Goal: Task Accomplishment & Management: Use online tool/utility

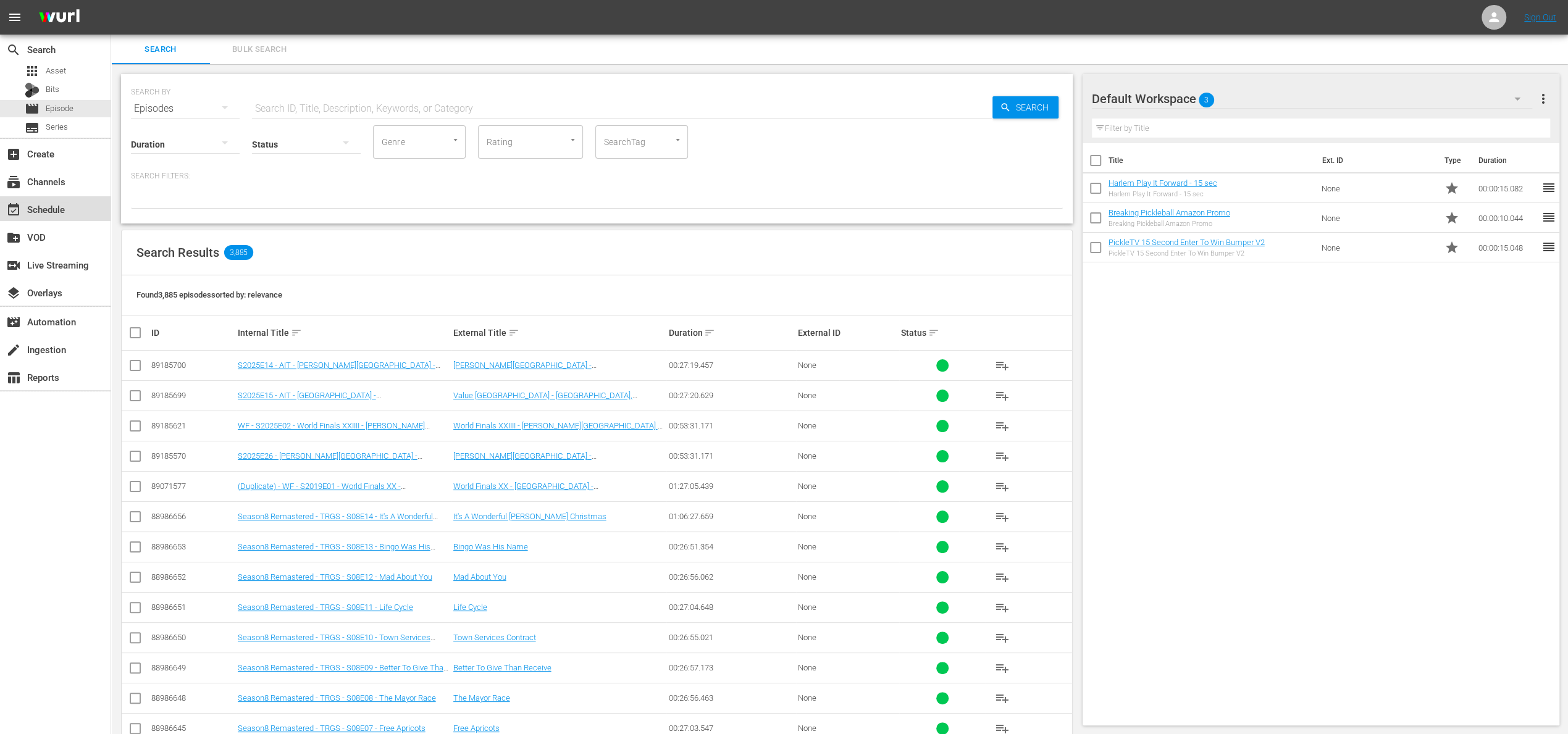
click at [40, 210] on div "event_available Schedule" at bounding box center [35, 207] width 69 height 11
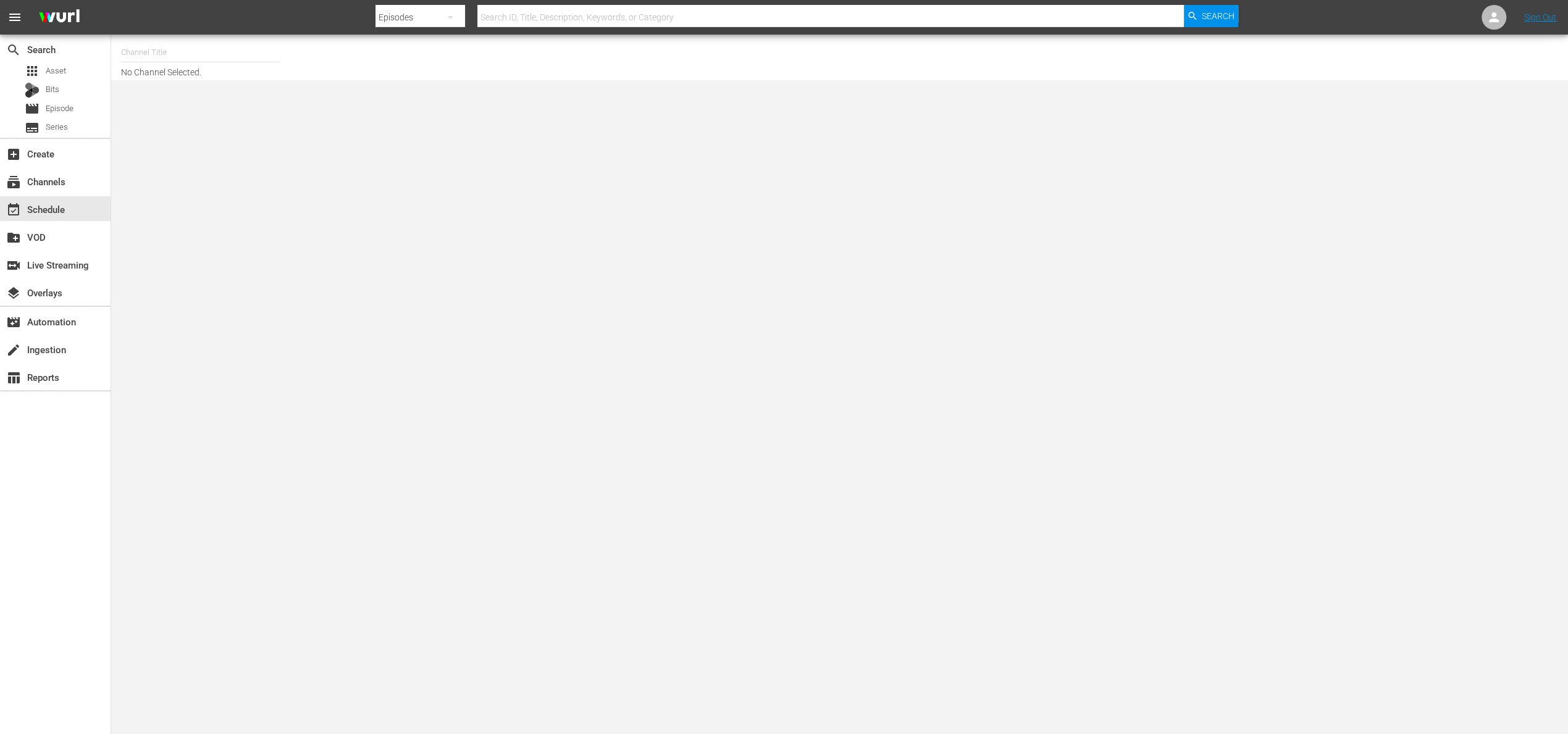
click at [185, 50] on input "text" at bounding box center [200, 52] width 158 height 29
click at [251, 78] on div "PickleTV (1380 - answermedia_pickletv_1)" at bounding box center [290, 86] width 320 height 29
type input "PickleTV (1380 - answermedia_pickletv_1)"
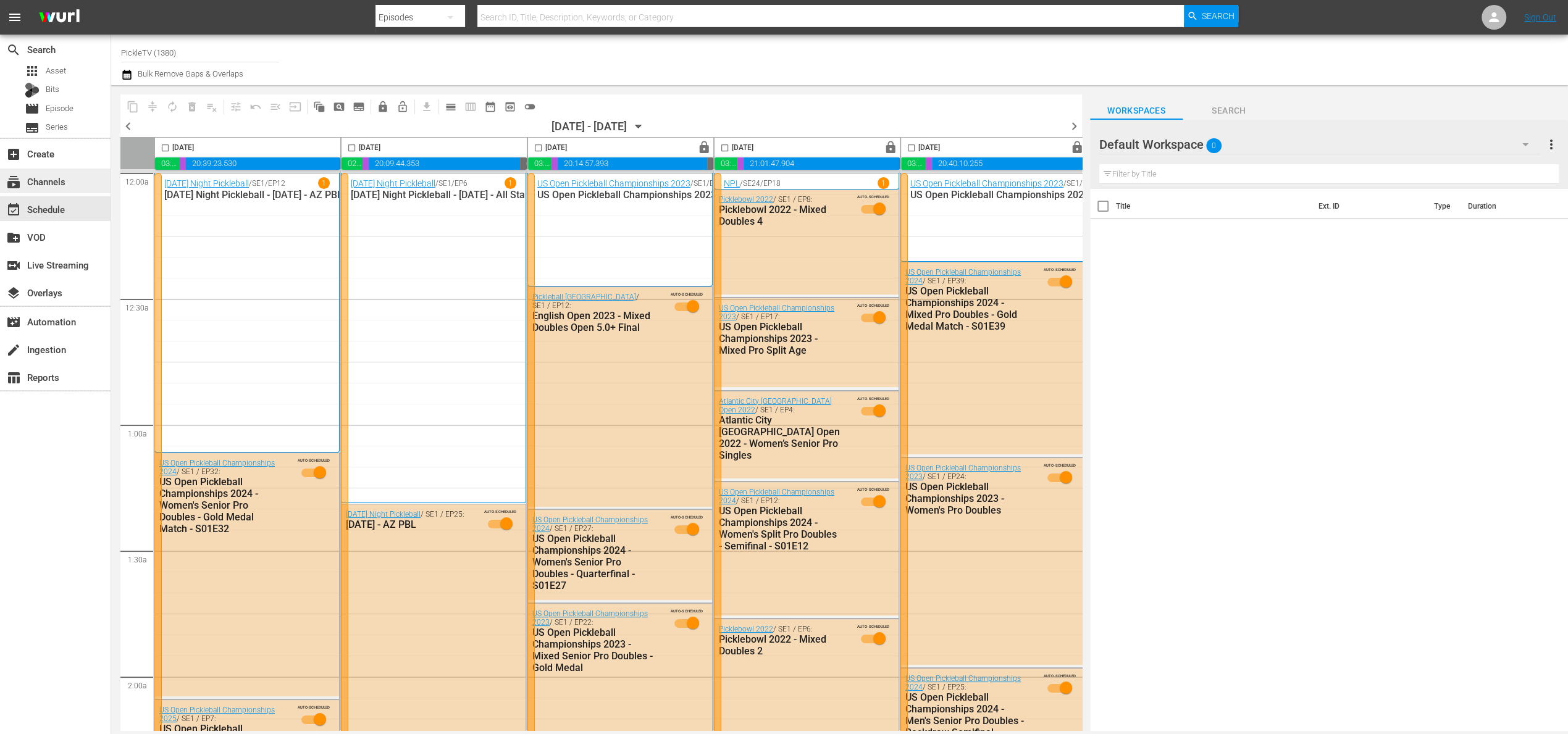
click at [44, 180] on div "subscriptions Channels" at bounding box center [35, 179] width 69 height 11
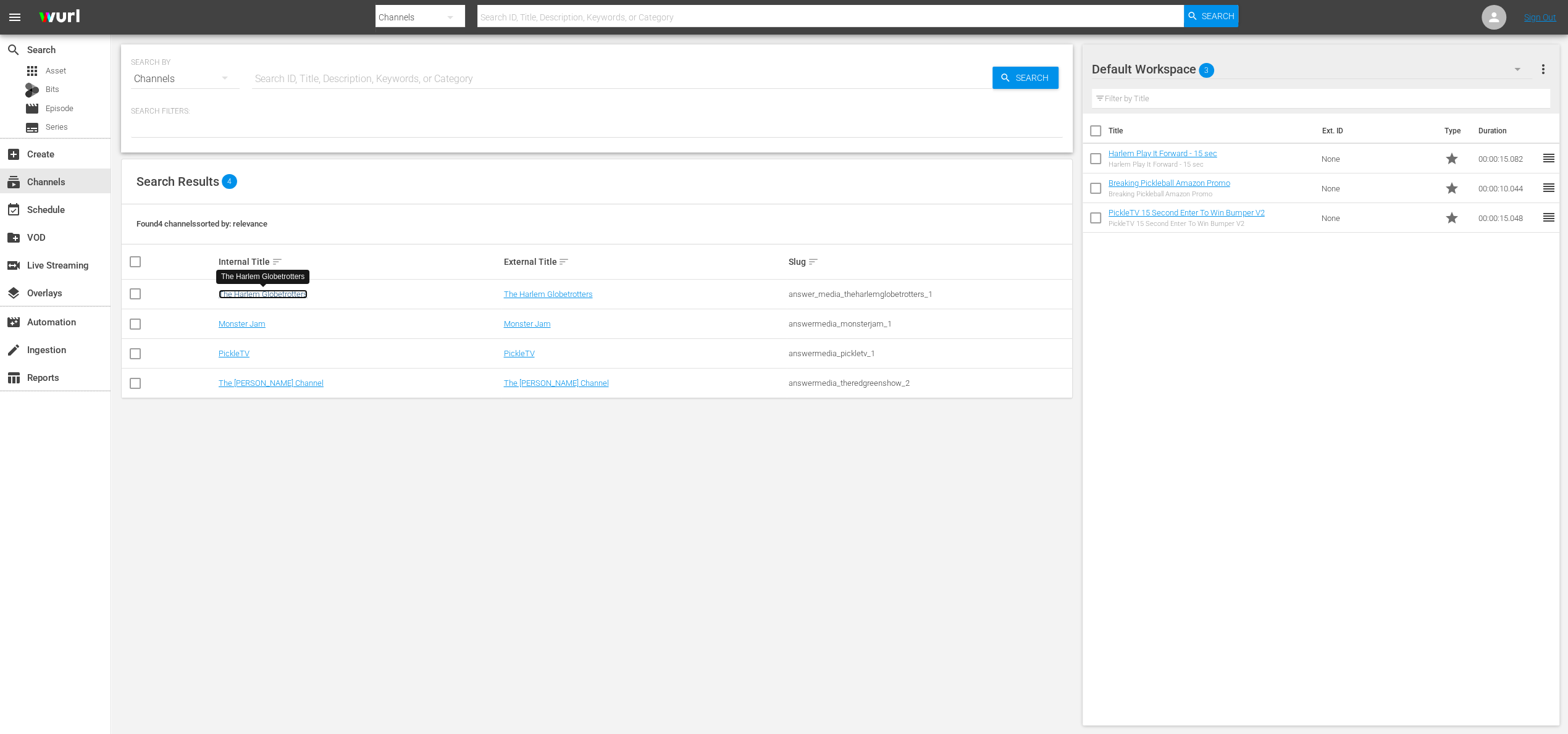
click at [277, 293] on link "The Harlem Globetrotters" at bounding box center [263, 294] width 89 height 9
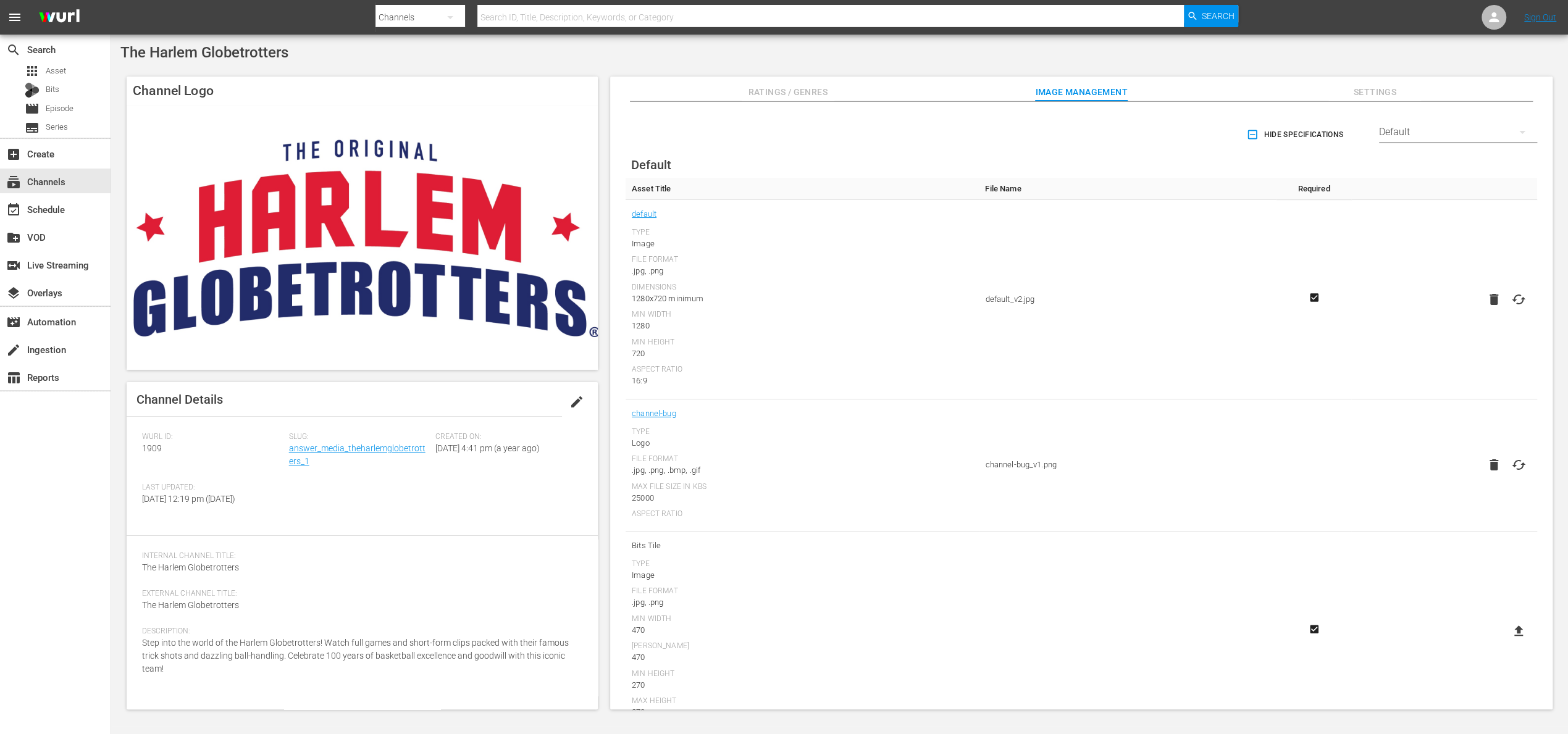
click at [1387, 86] on span "Settings" at bounding box center [1374, 92] width 92 height 16
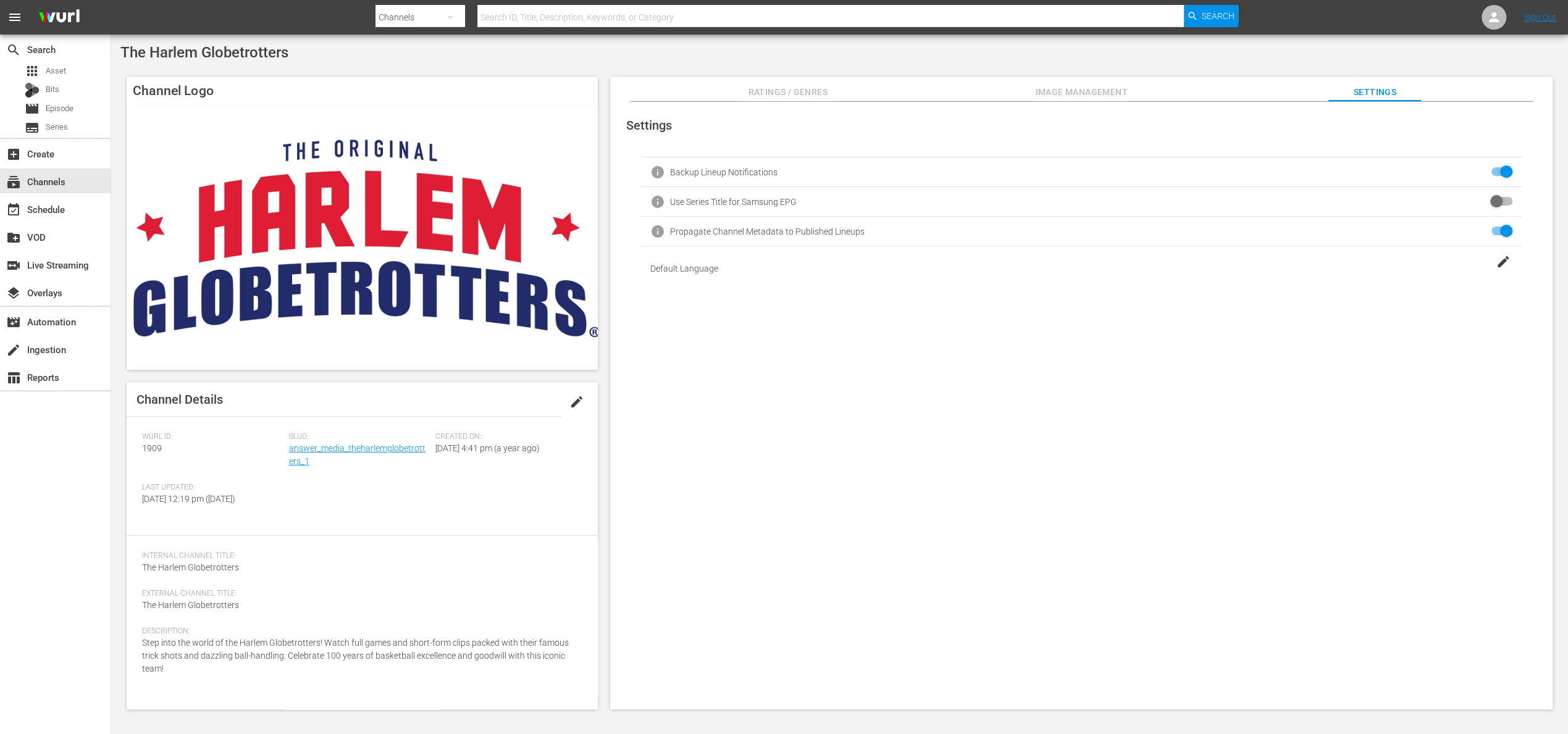
click at [1037, 96] on span "Image Management" at bounding box center [1081, 92] width 92 height 16
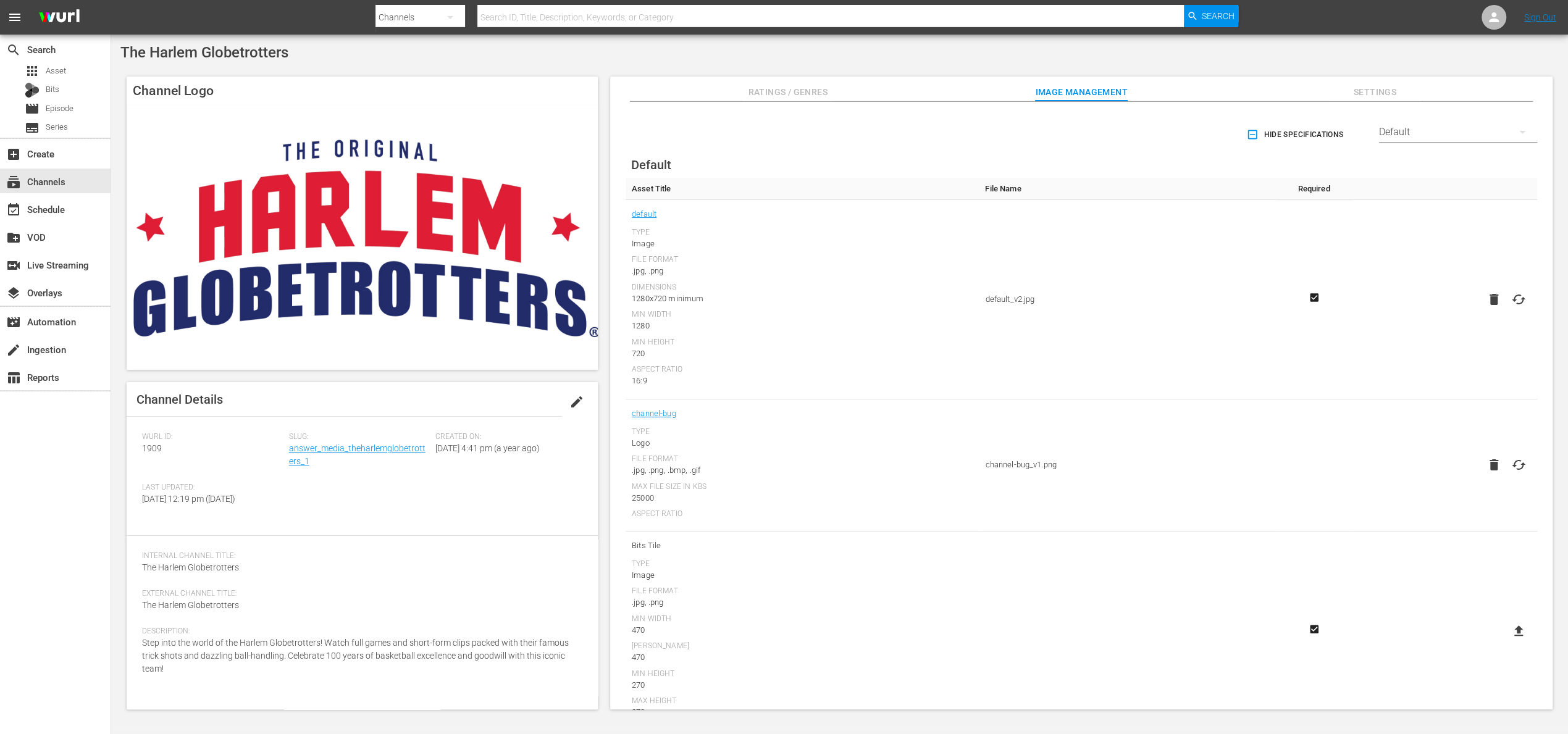
click at [775, 94] on span "Ratings / Genres" at bounding box center [787, 92] width 92 height 16
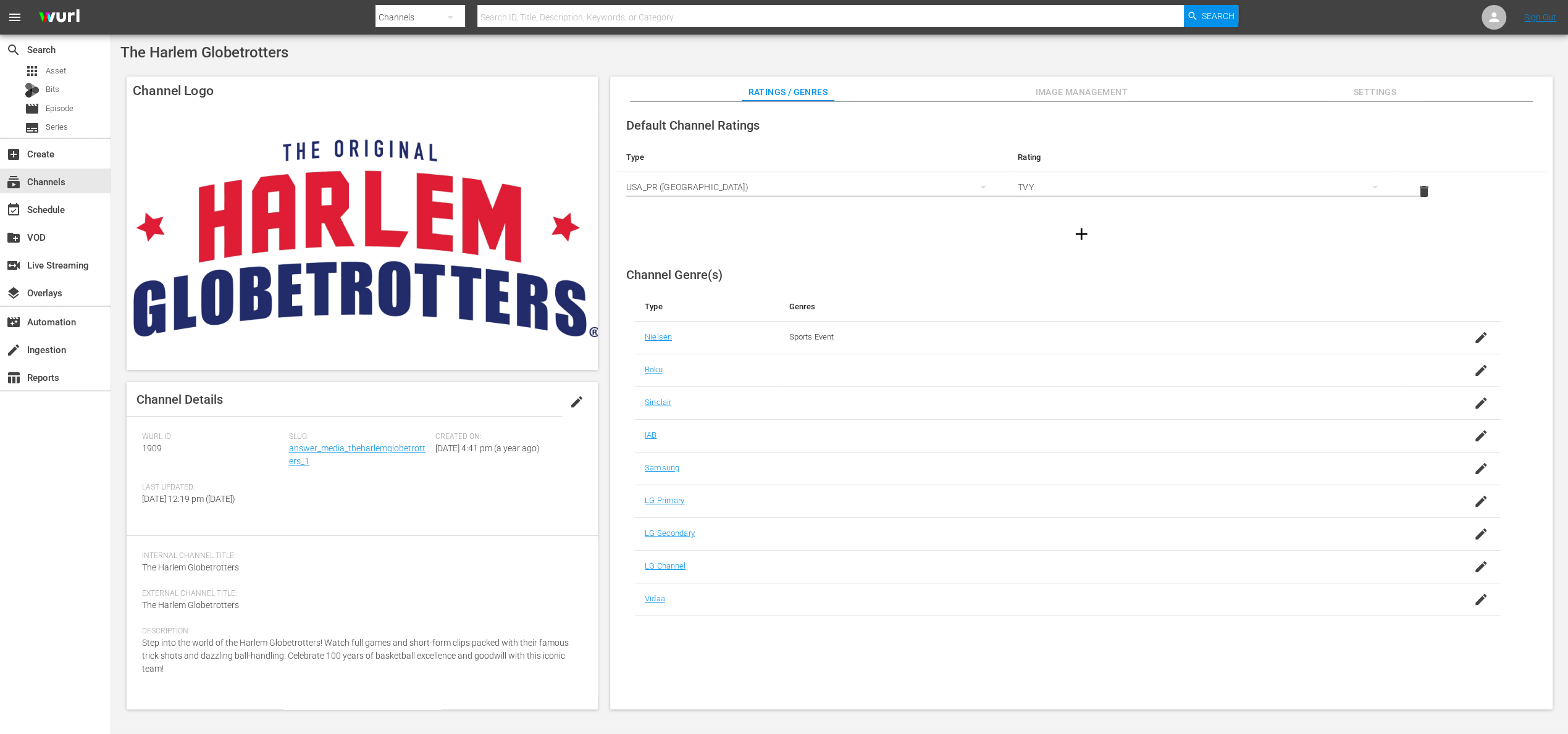
click at [576, 402] on span "edit" at bounding box center [577, 402] width 15 height 15
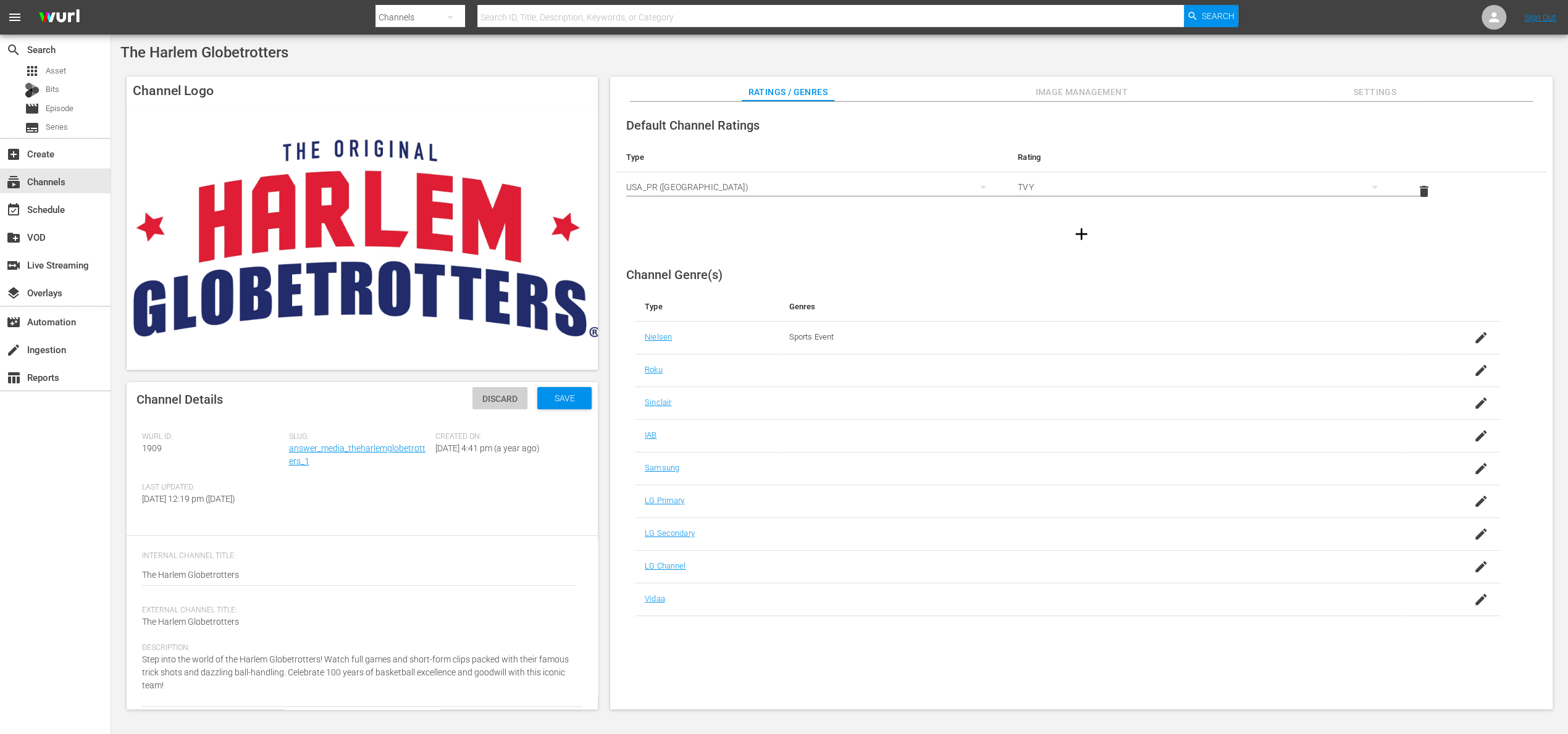
click at [494, 406] on div "Discard" at bounding box center [499, 399] width 55 height 23
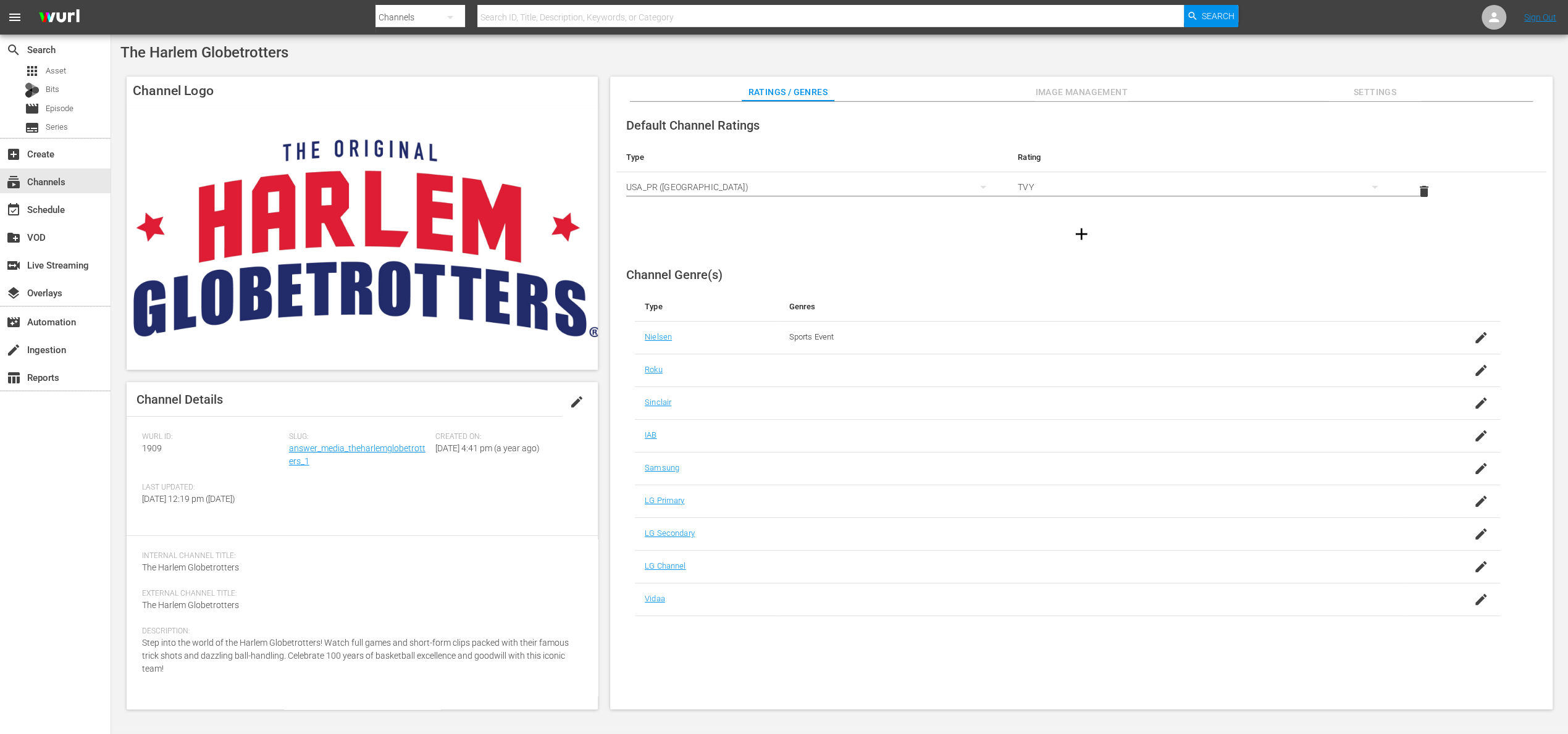
click at [702, 190] on div "USA_PR ([GEOGRAPHIC_DATA])" at bounding box center [811, 187] width 372 height 35
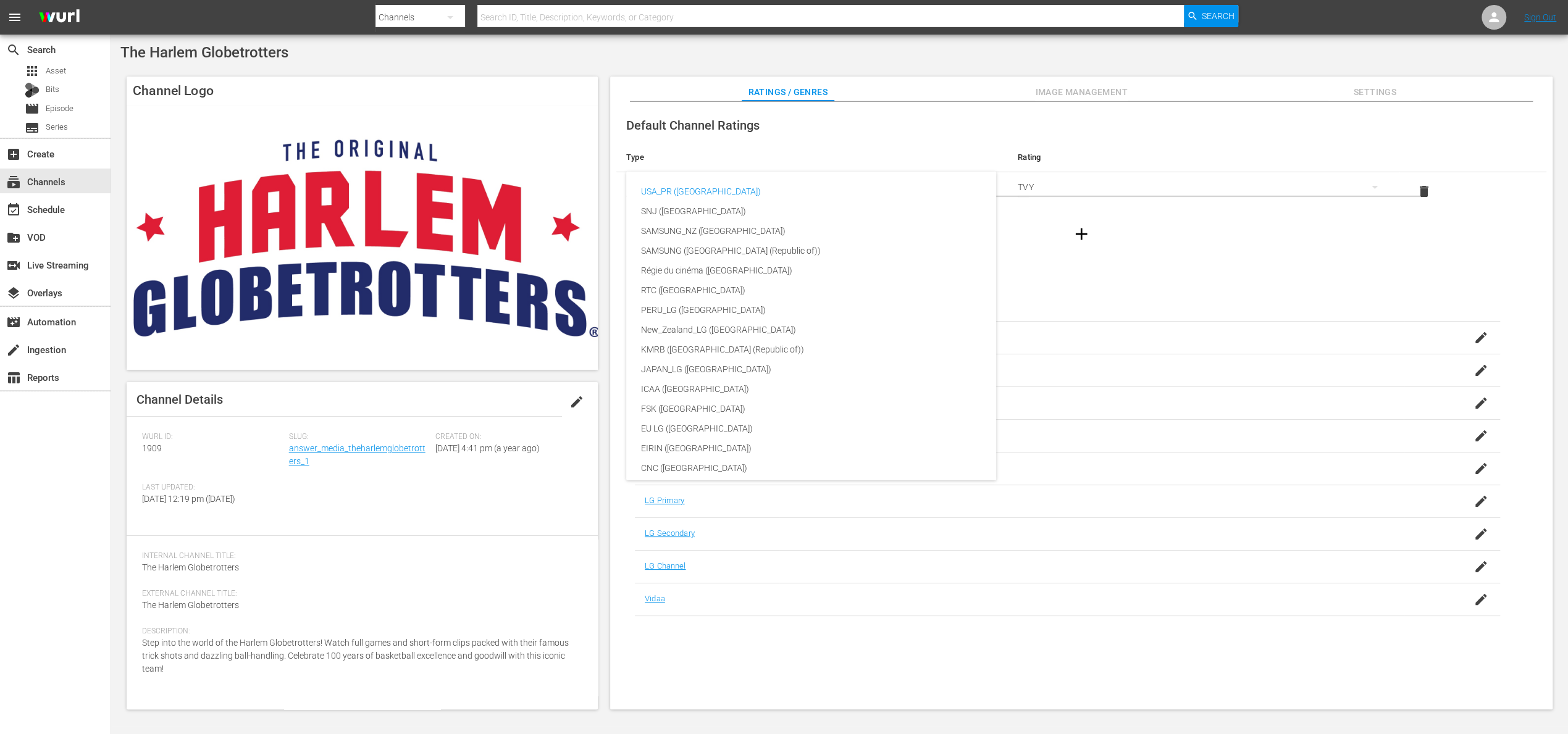
click at [1458, 227] on div "USA_PR ([GEOGRAPHIC_DATA]) SNJ ([GEOGRAPHIC_DATA]) SAMSUNG_NZ ([GEOGRAPHIC_DATA…" at bounding box center [784, 367] width 1568 height 734
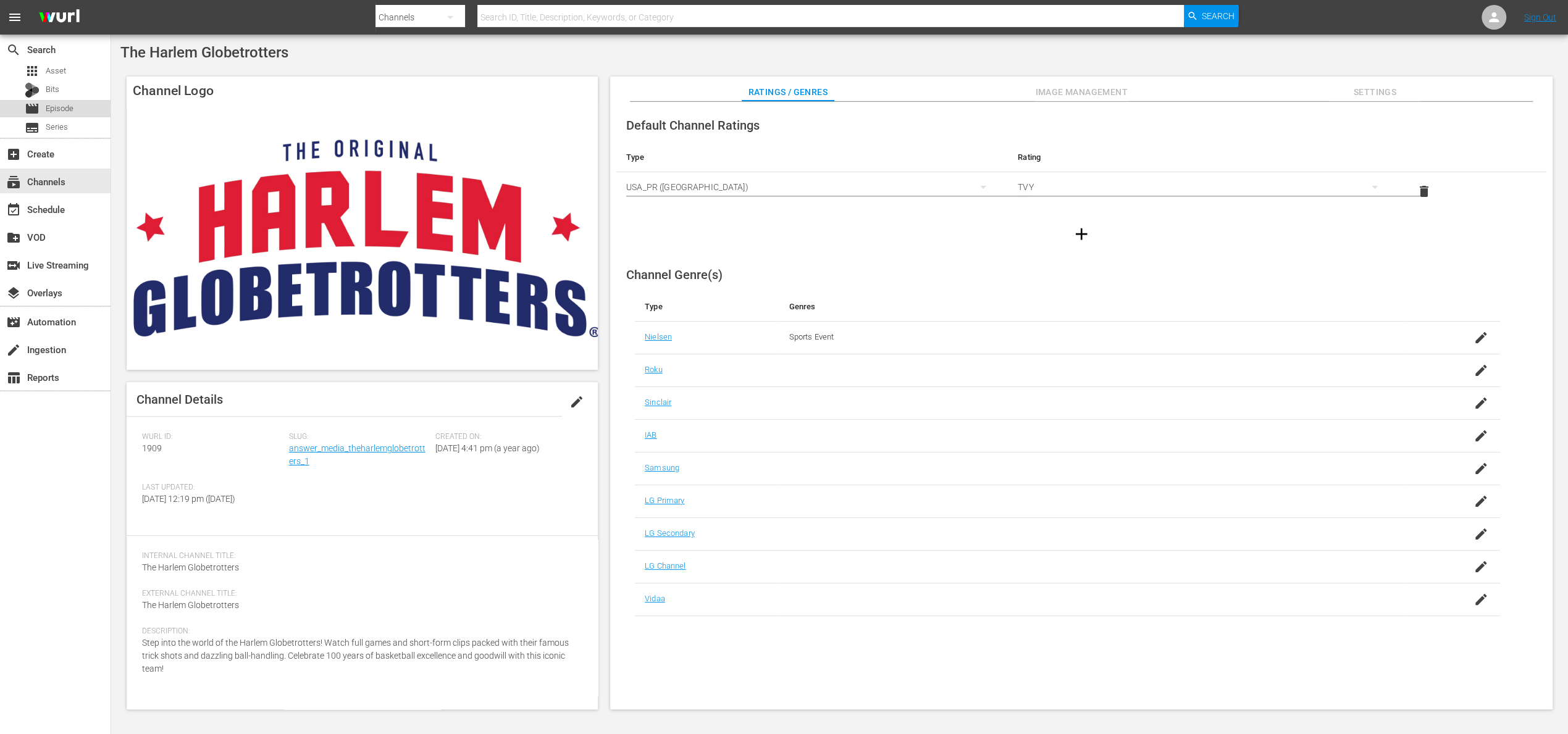
click at [53, 110] on span "Episode" at bounding box center [59, 109] width 28 height 12
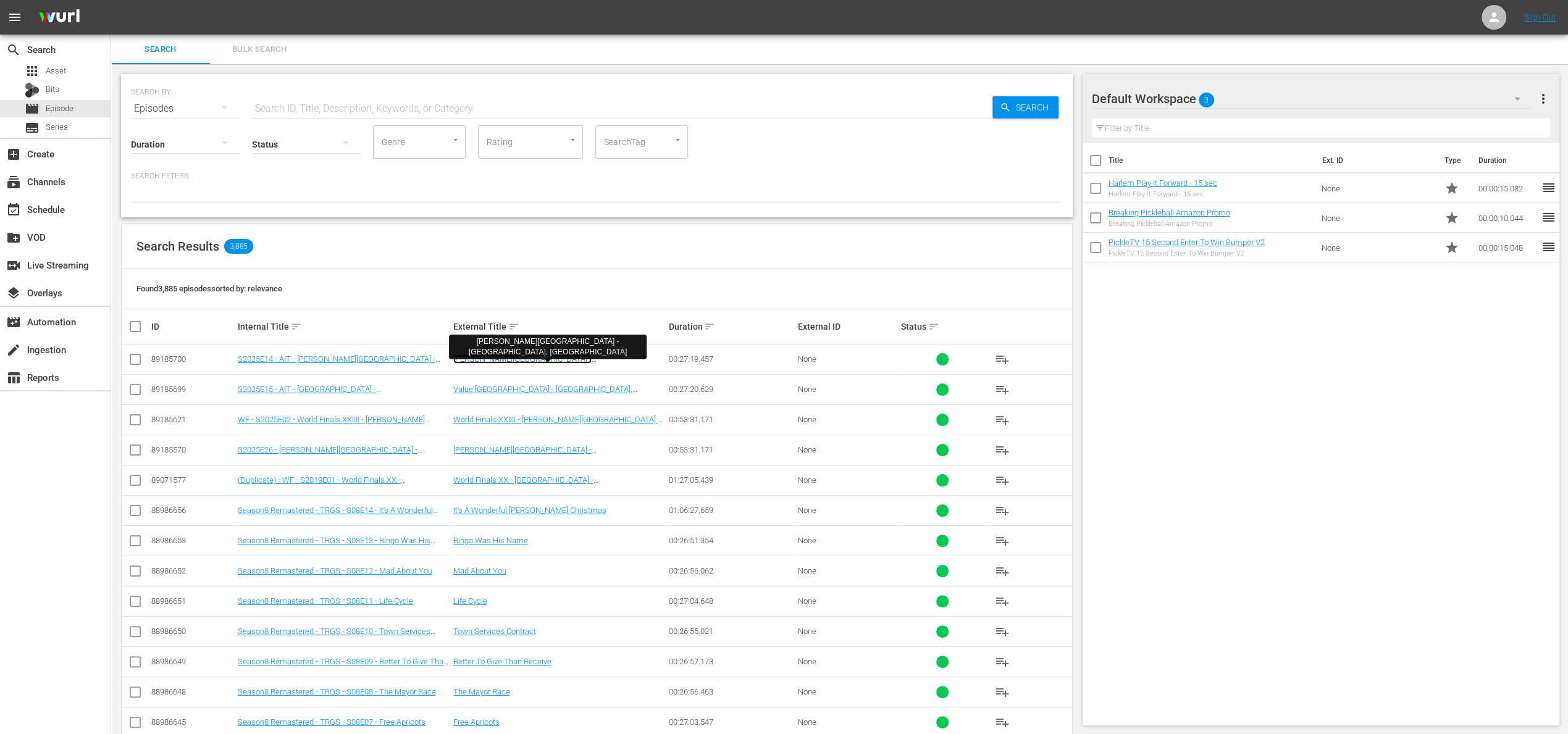
click at [516, 359] on link "[PERSON_NAME][GEOGRAPHIC_DATA] - [GEOGRAPHIC_DATA], [GEOGRAPHIC_DATA]" at bounding box center [530, 363] width 153 height 19
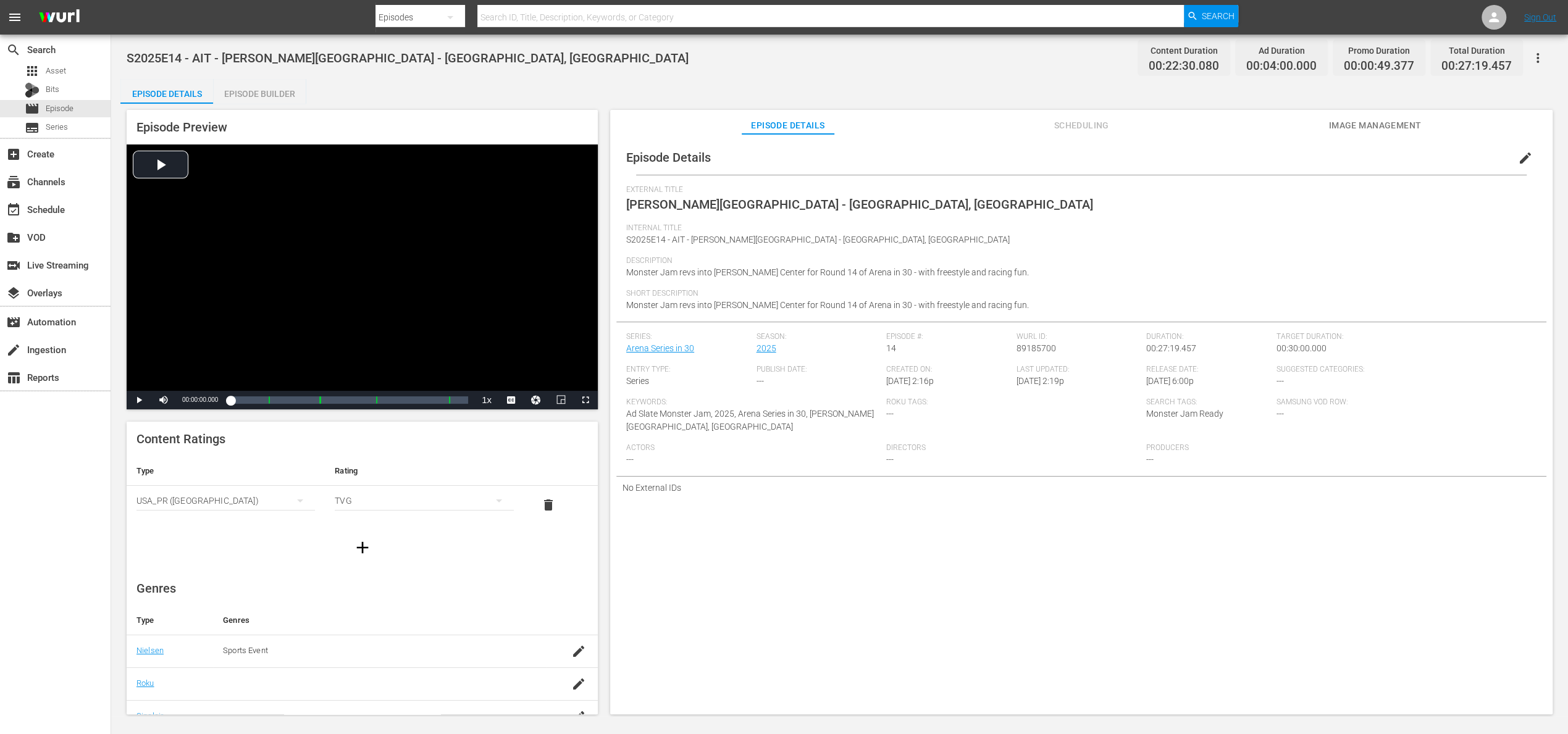
scroll to position [148, 0]
click at [1541, 58] on icon "button" at bounding box center [1538, 58] width 15 height 15
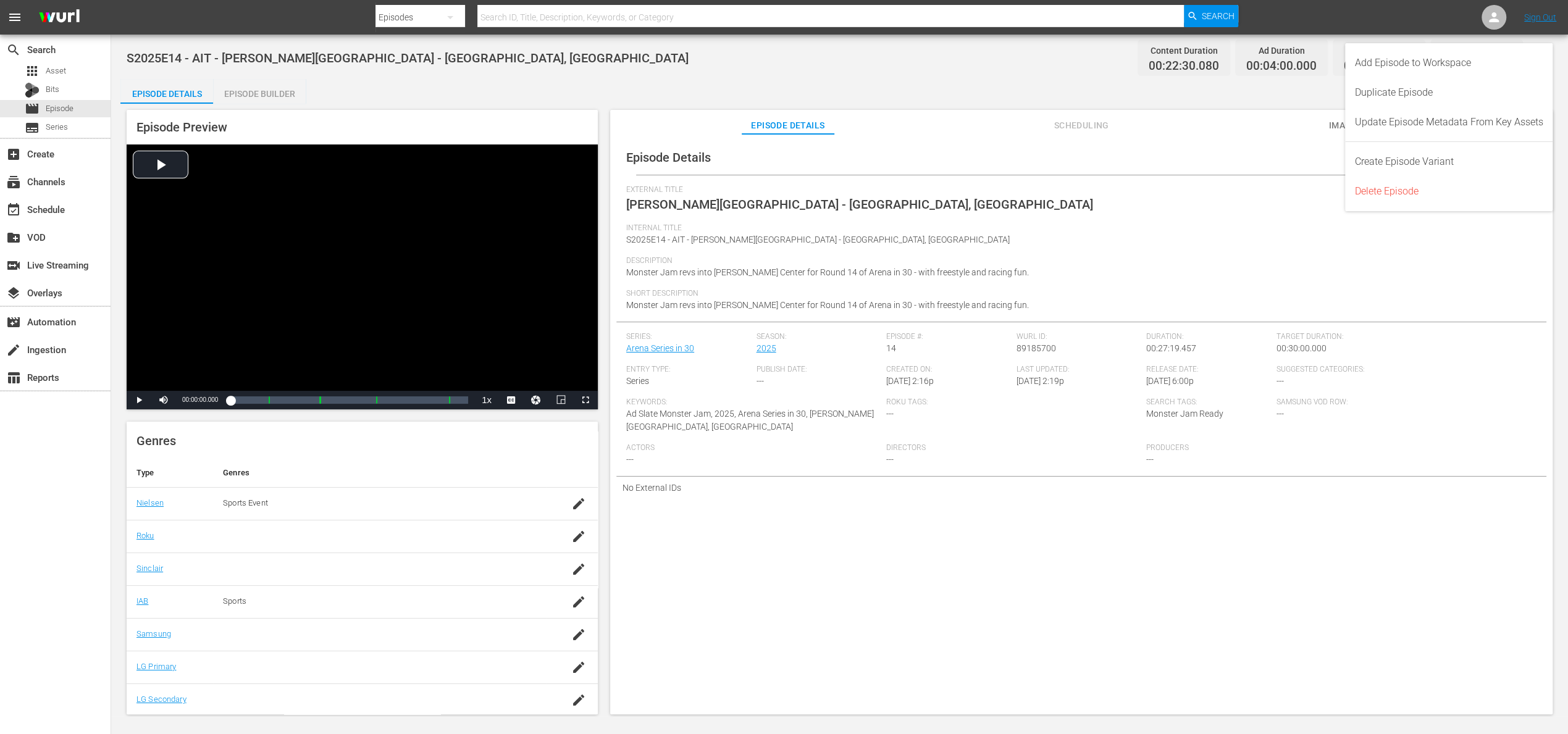
click at [1173, 104] on div "Episode Preview Video Player is loading. Play Video Play Mute Current Time 00:0…" at bounding box center [839, 414] width 1438 height 621
click at [1521, 156] on span "edit" at bounding box center [1525, 158] width 15 height 15
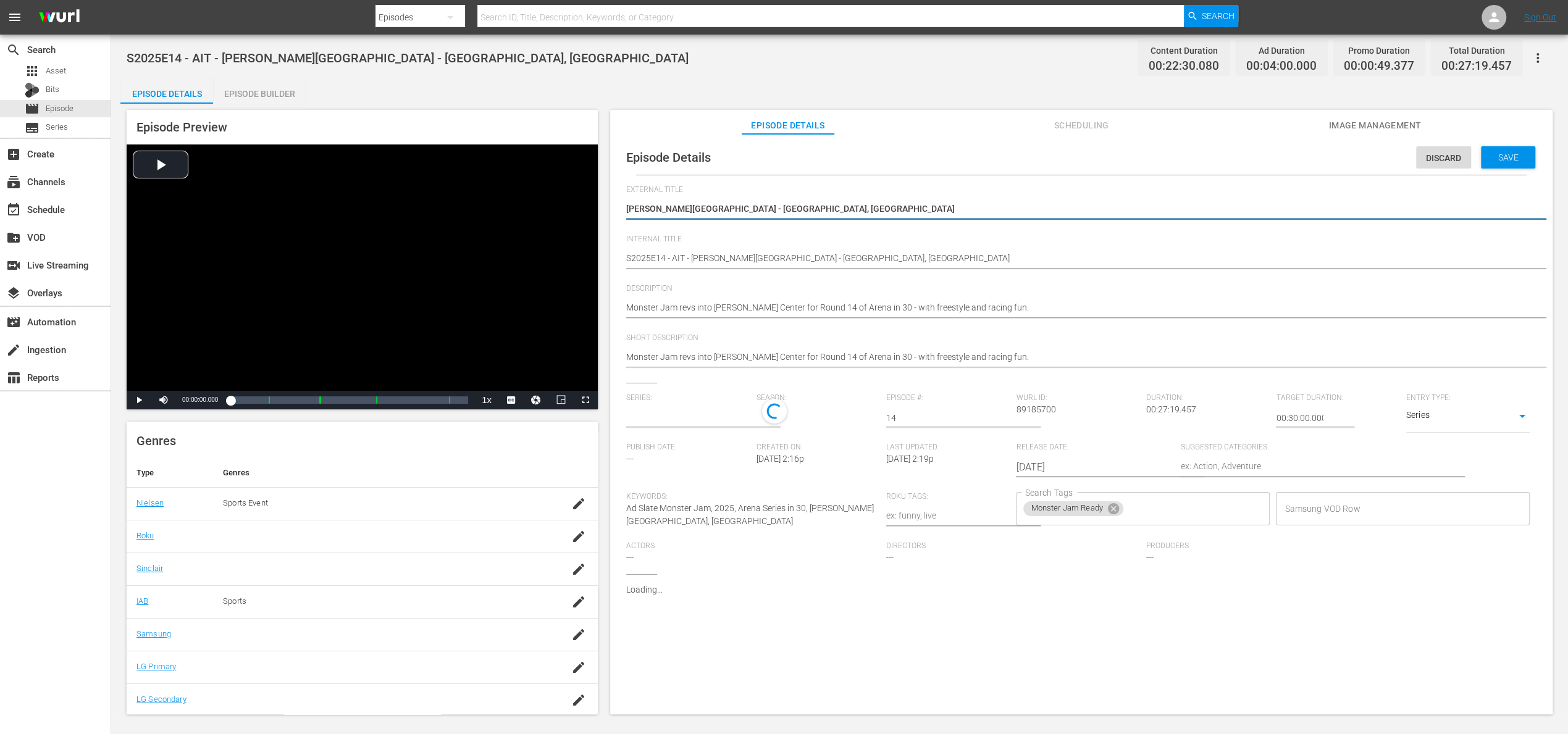
type input "Arena Series in 30"
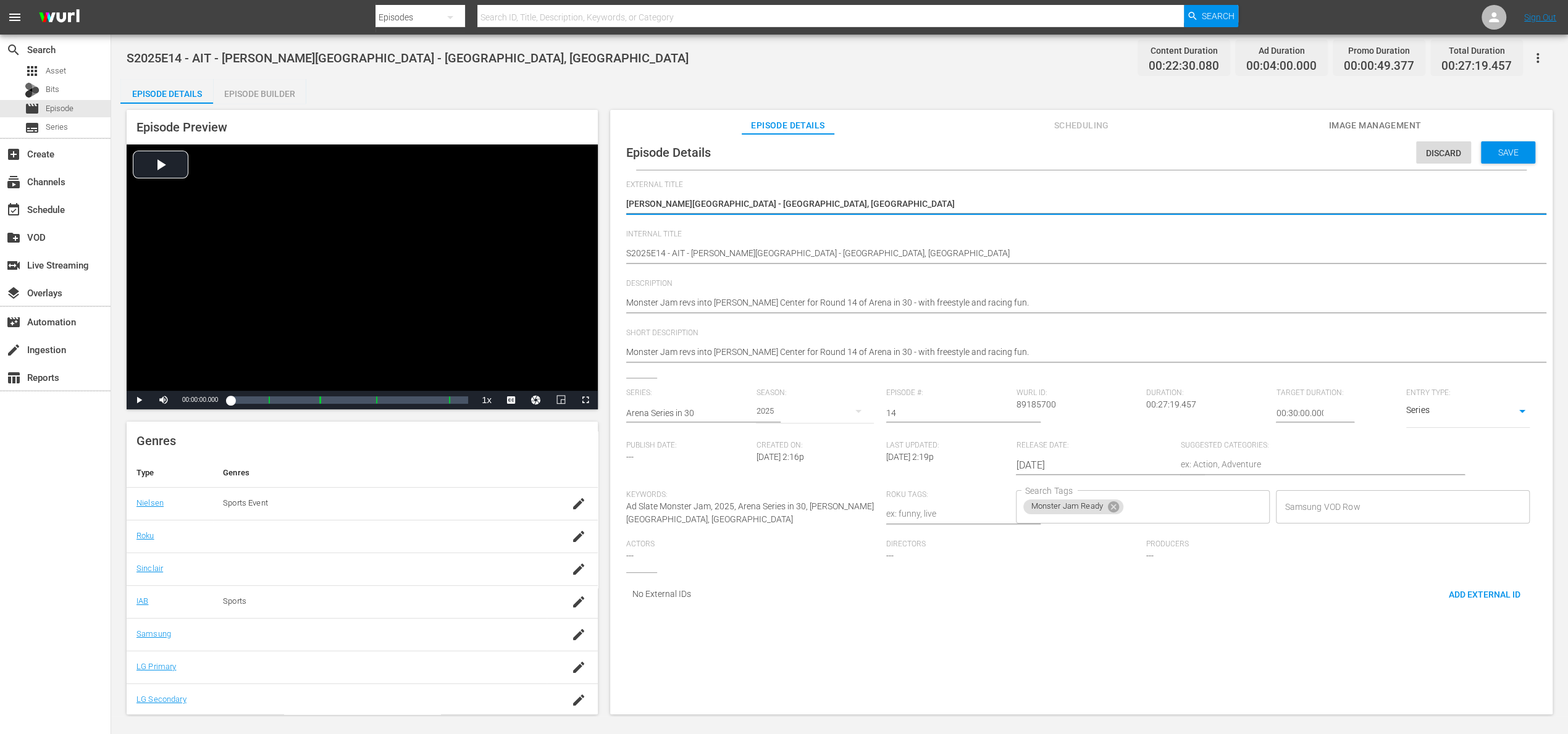
scroll to position [12, 0]
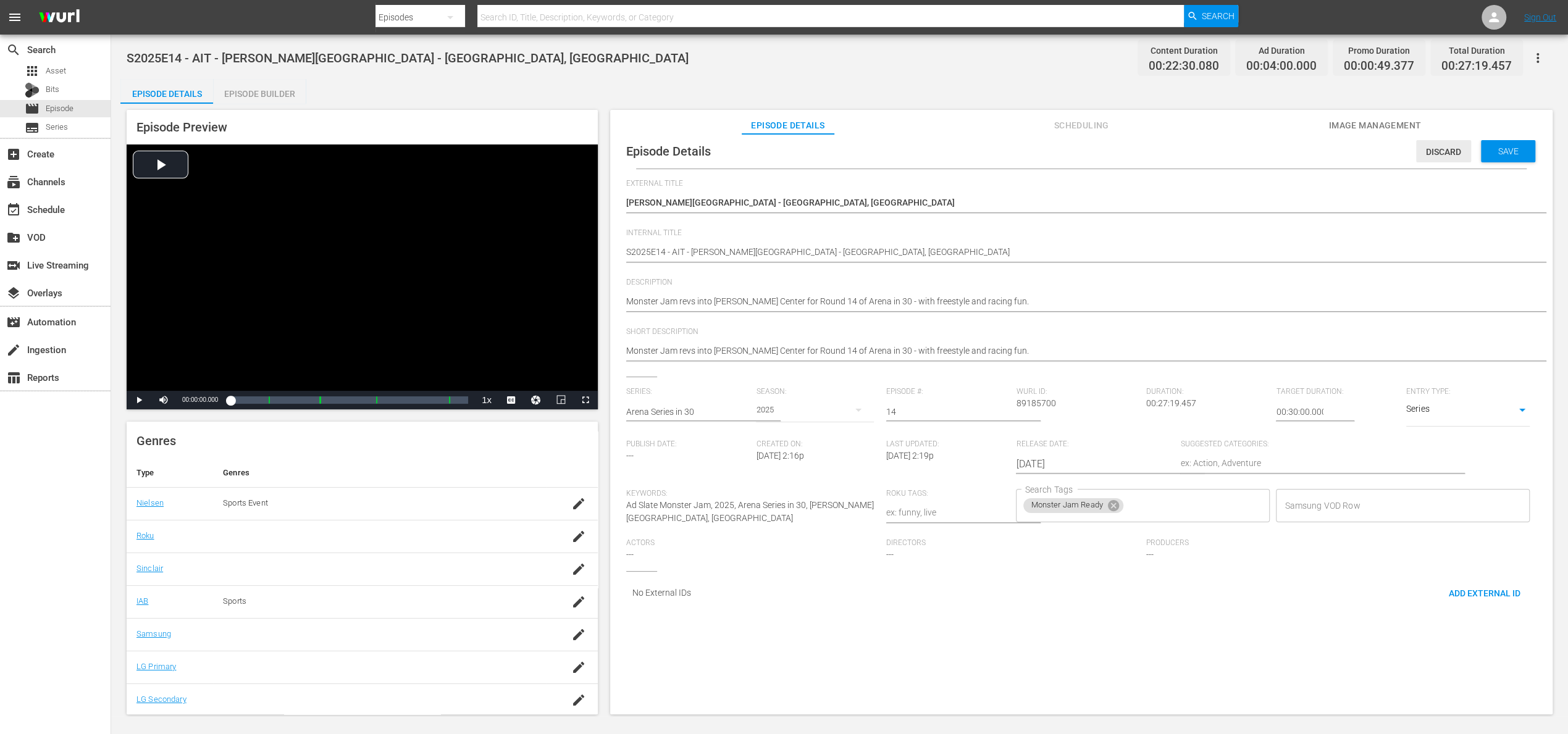
click at [1416, 151] on span "Discard" at bounding box center [1443, 152] width 55 height 10
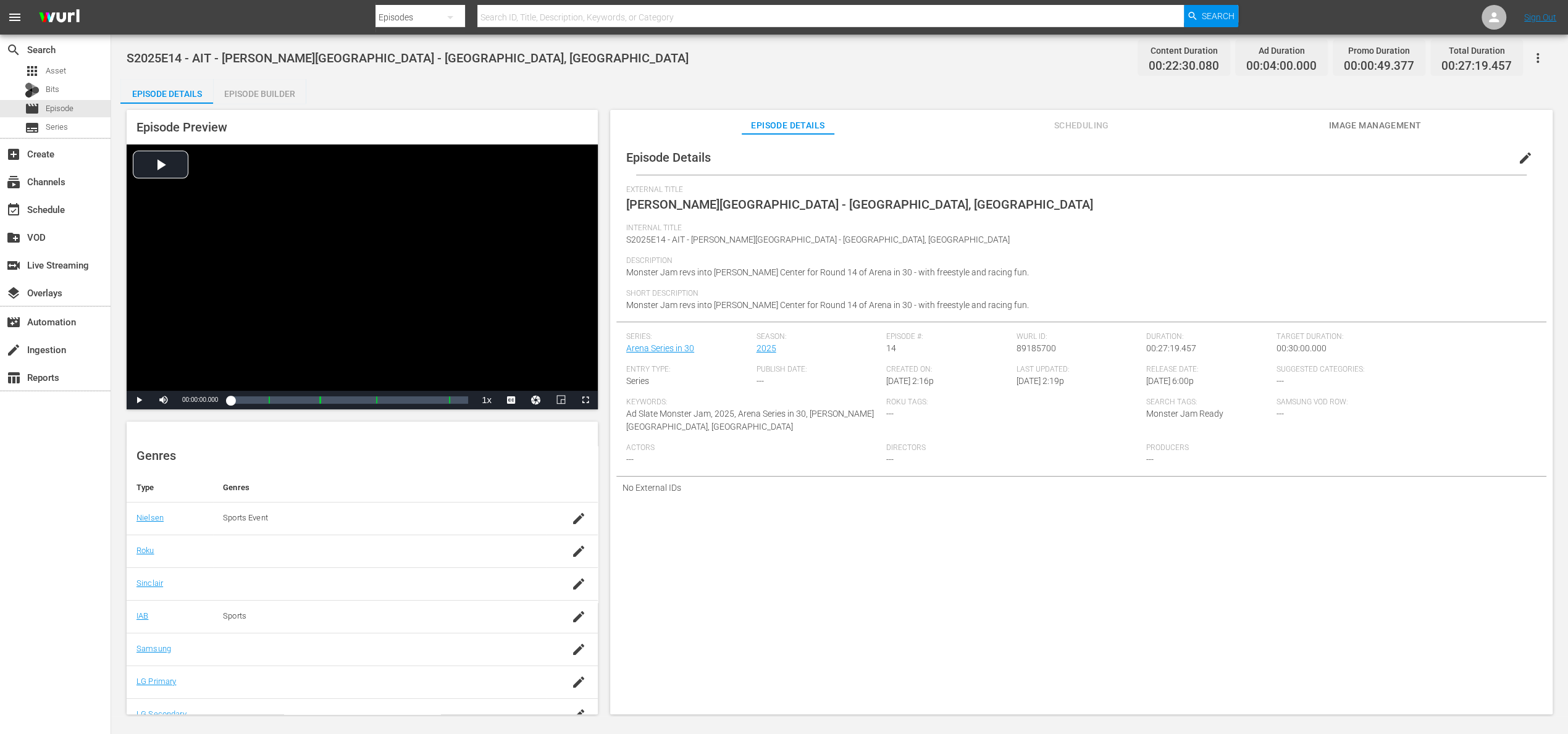
scroll to position [0, 0]
click at [257, 89] on div "Episode Builder" at bounding box center [259, 93] width 92 height 29
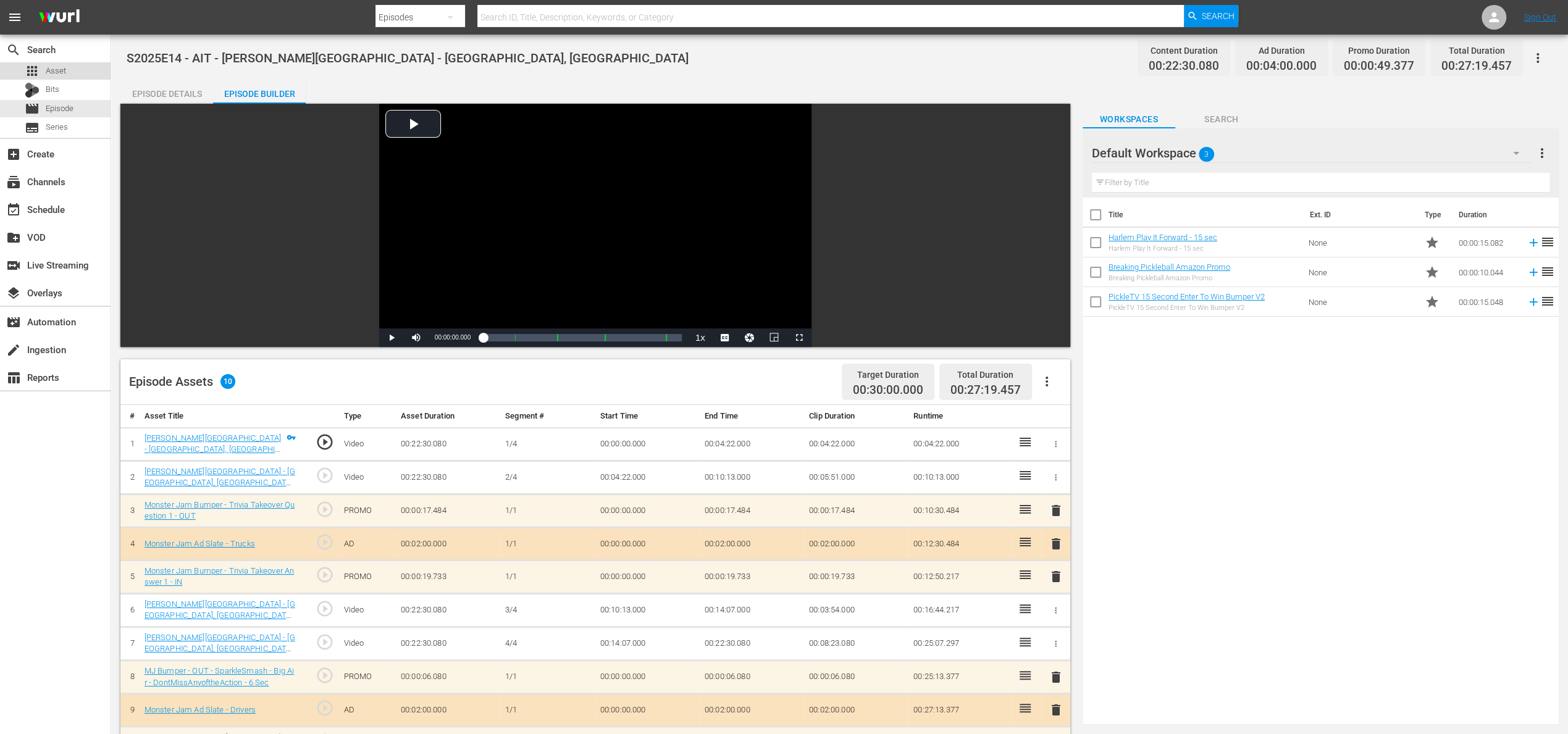
click at [58, 71] on span "Asset" at bounding box center [56, 71] width 20 height 12
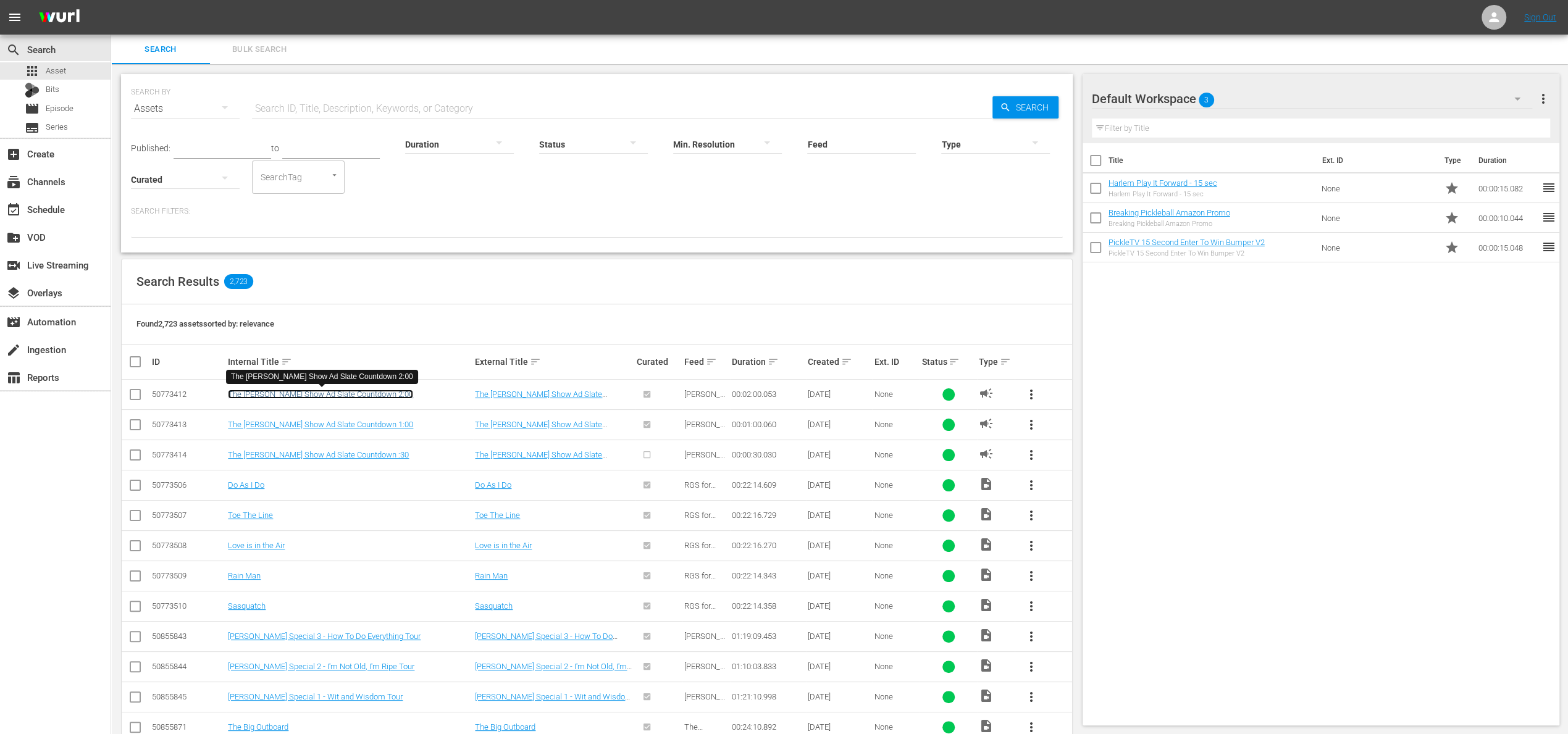
click at [328, 393] on link "The [PERSON_NAME] Show Ad Slate Countdown 2:00" at bounding box center [321, 394] width 185 height 9
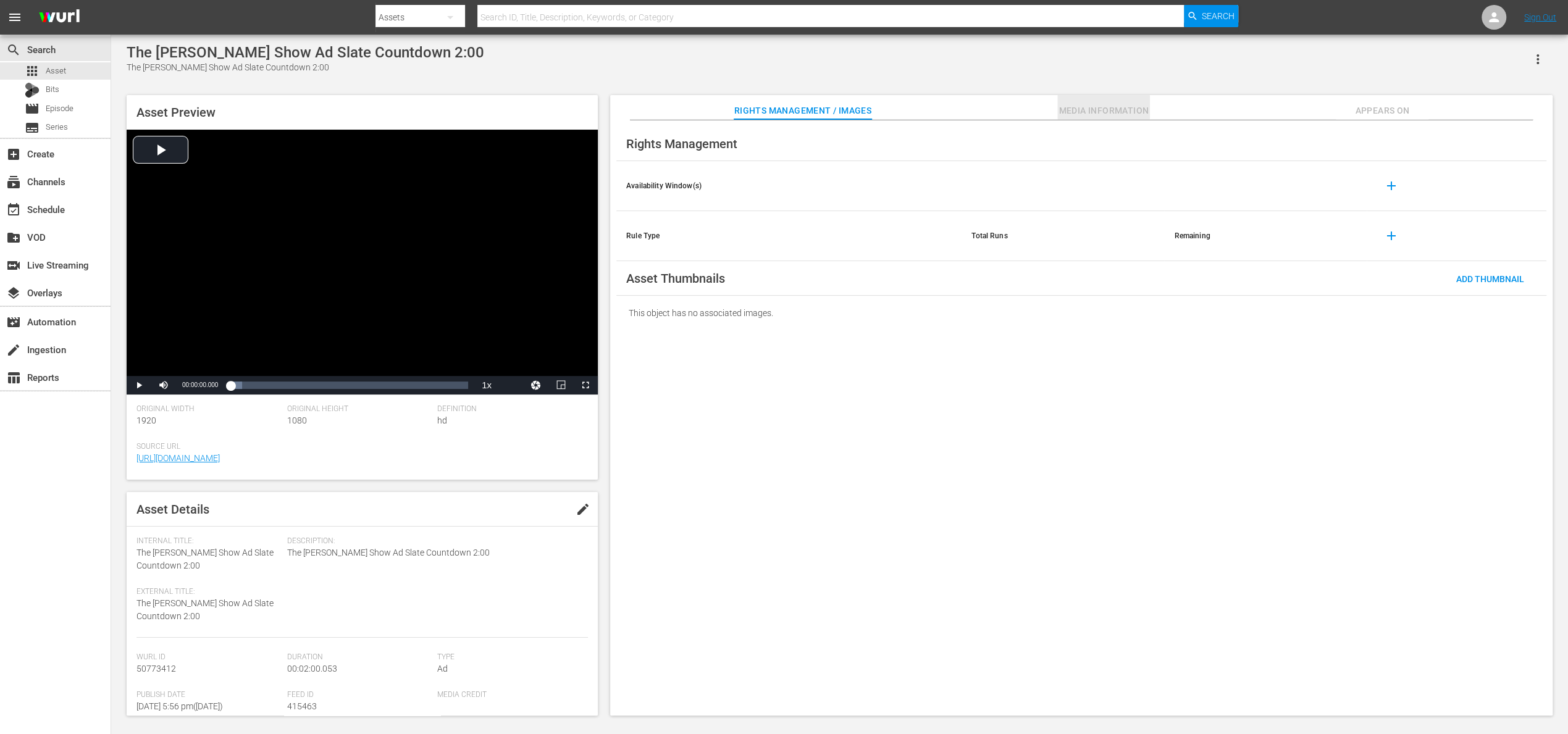
click at [1096, 107] on span "Media Information" at bounding box center [1103, 110] width 92 height 16
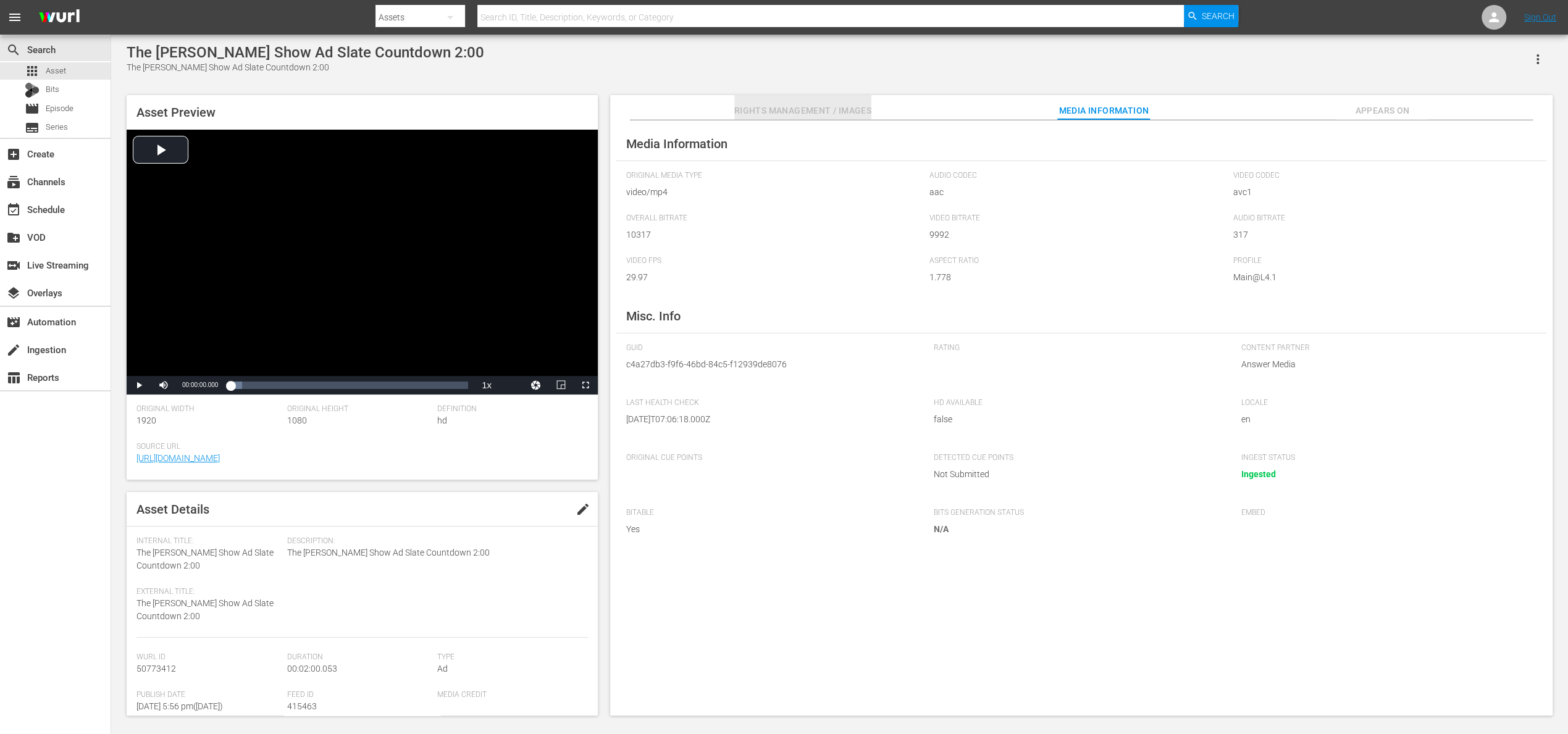
click at [814, 107] on span "Rights Management / Images" at bounding box center [802, 110] width 137 height 16
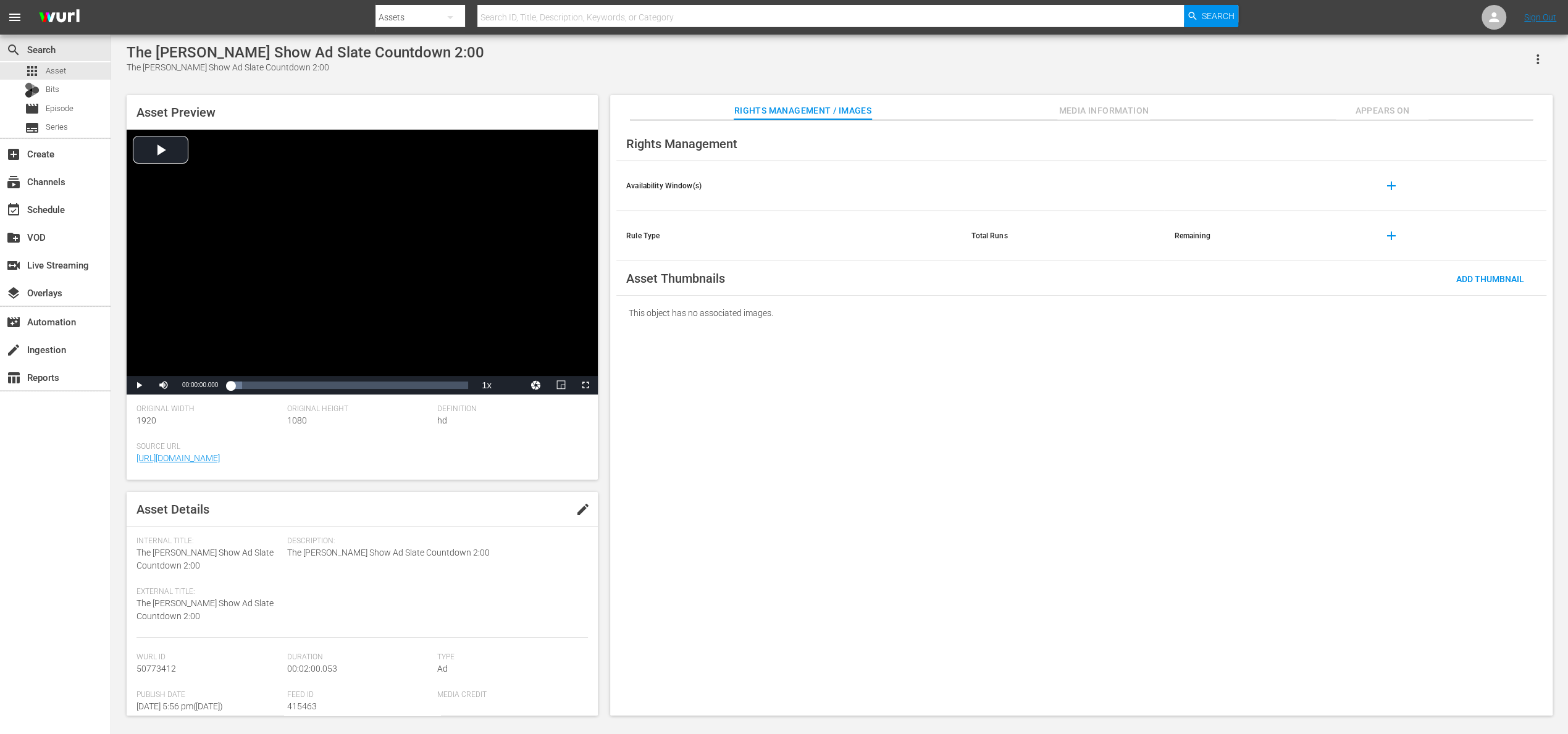
click at [1394, 190] on span "add" at bounding box center [1392, 186] width 15 height 15
click at [1539, 61] on icon "button" at bounding box center [1538, 59] width 15 height 15
click at [1169, 383] on div "Rights Management Availability Window(s) add Rule Type Total Runs Remaining add…" at bounding box center [1081, 418] width 942 height 596
click at [1397, 235] on span "add" at bounding box center [1392, 236] width 15 height 15
click at [705, 311] on div "This object has no associated images." at bounding box center [1081, 313] width 930 height 35
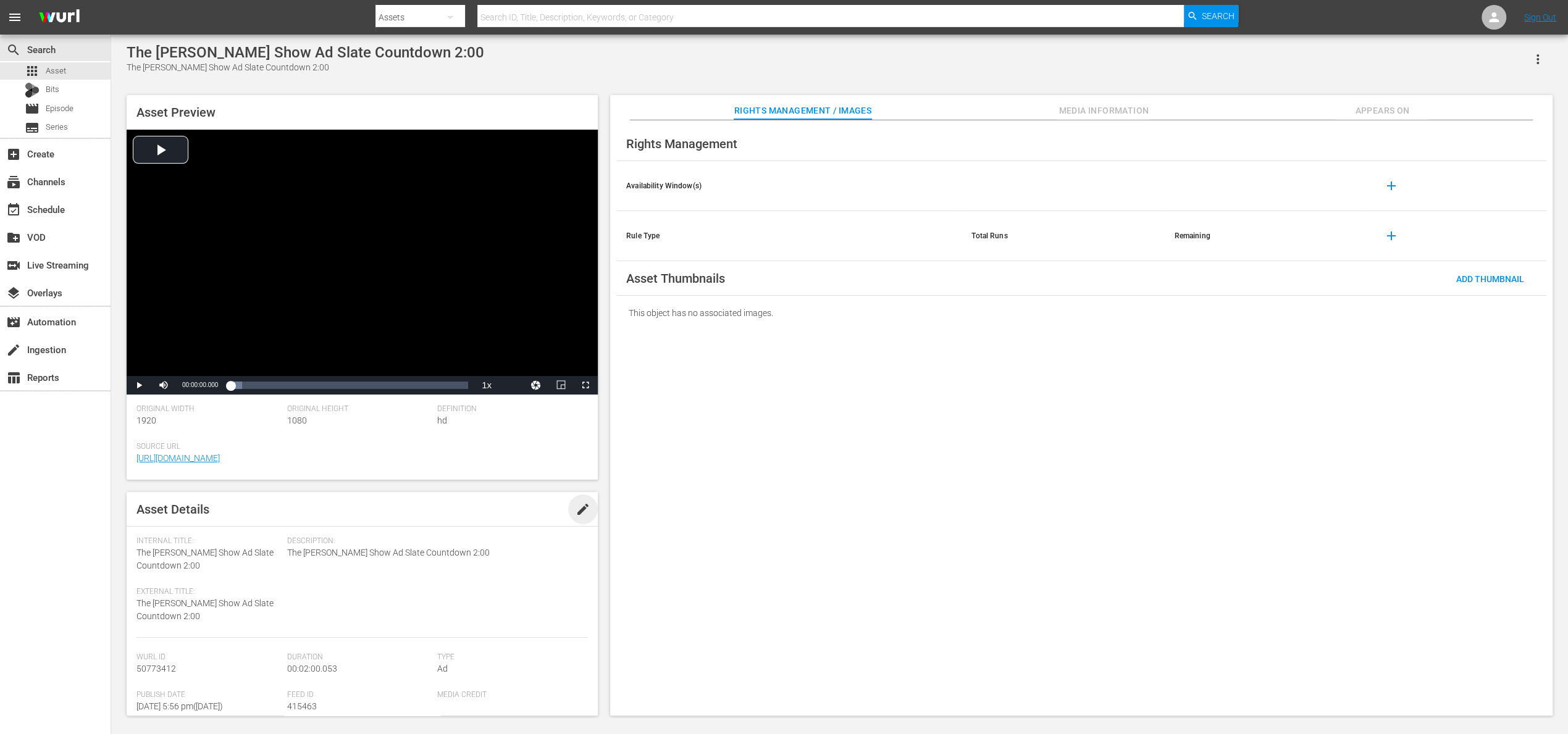
click at [578, 510] on span "edit" at bounding box center [583, 510] width 15 height 15
click at [493, 517] on div "Discard" at bounding box center [506, 510] width 55 height 23
click at [1107, 474] on div "Rights Management Availability Window(s) add Rule Type Total Runs Remaining add…" at bounding box center [1081, 418] width 942 height 596
click at [995, 434] on div "Rights Management Availability Window(s) add Rule Type Total Runs Remaining add…" at bounding box center [1081, 418] width 942 height 596
click at [33, 156] on div "add_box Create" at bounding box center [35, 152] width 69 height 11
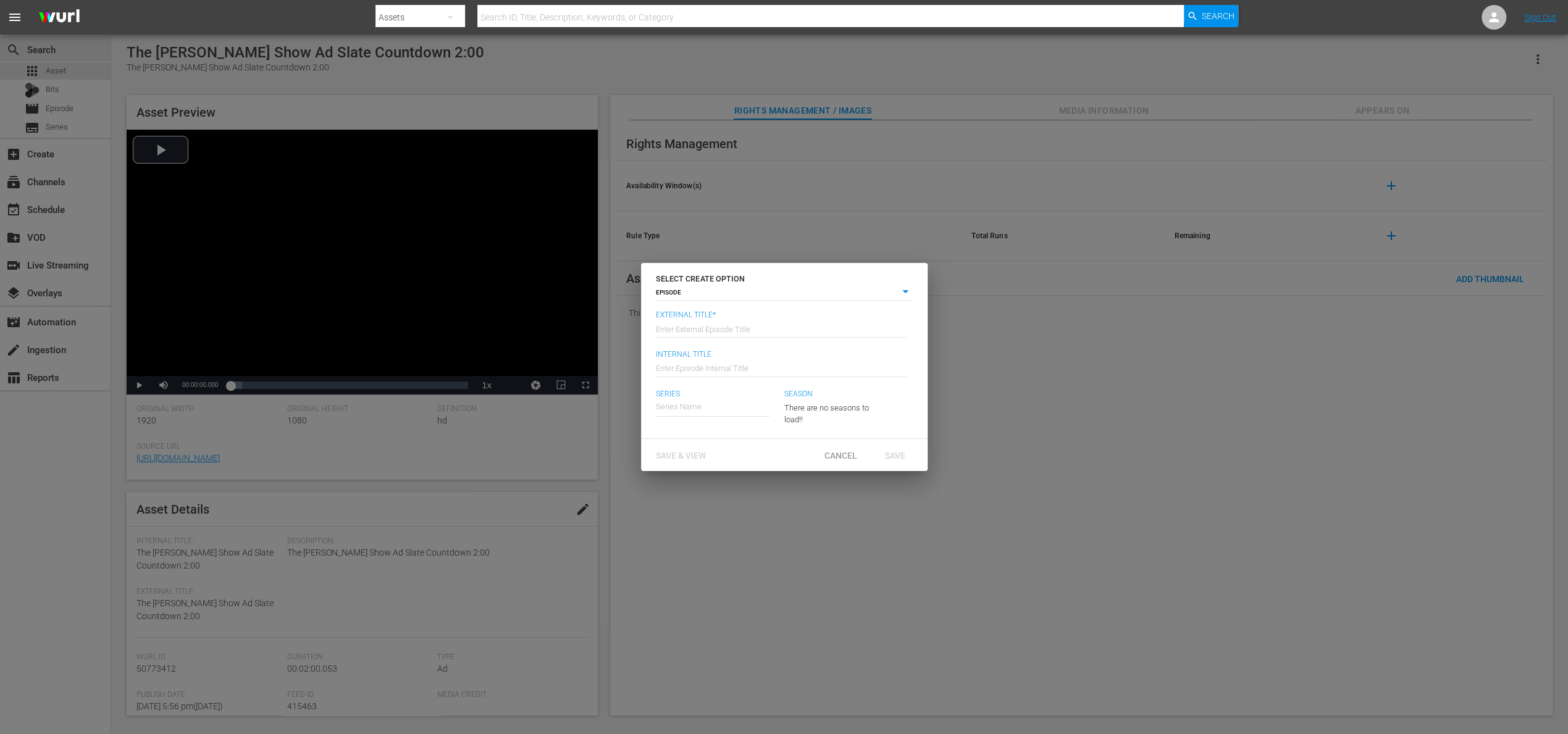
click at [740, 290] on body "menu Search By Assets Search ID, Title, Description, Keywords, or Category Sear…" at bounding box center [784, 367] width 1568 height 734
click at [1095, 436] on div at bounding box center [784, 367] width 1568 height 734
click at [841, 458] on span "Cancel" at bounding box center [841, 456] width 53 height 10
